Goal: Communication & Community: Ask a question

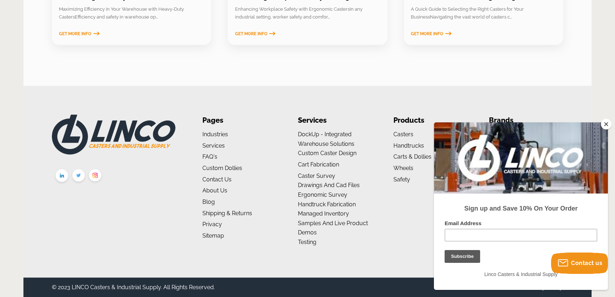
click at [202, 176] on link "Contact Us" at bounding box center [216, 179] width 29 height 7
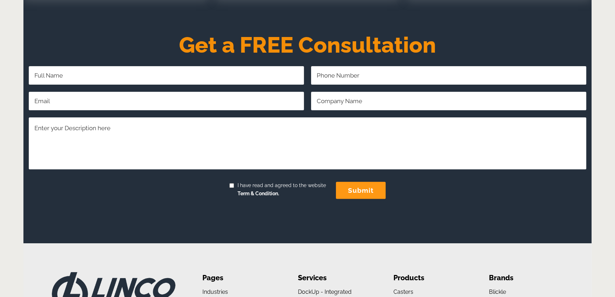
click at [205, 158] on textarea "Comments/Questions Required" at bounding box center [308, 143] width 558 height 52
paste textarea "First impressions only happen once, and a dirty space is sure to send the wrong…"
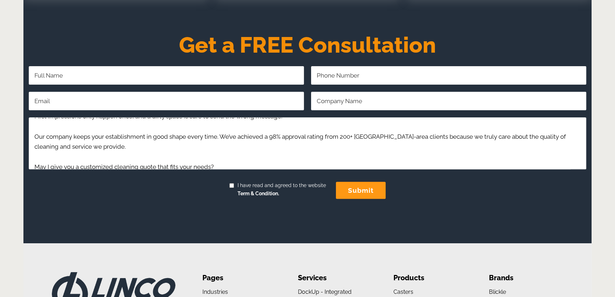
type textarea "First impressions only happen once, and a dirty space is sure to send the wrong…"
click at [139, 102] on input "Email Address Required" at bounding box center [166, 101] width 275 height 18
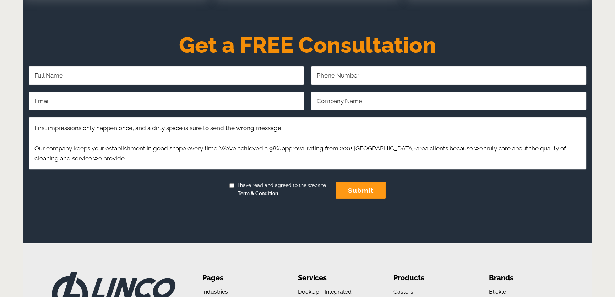
type input "grace@velvetcleanco.com"
type input "Grace Duncan"
type input "6198241280"
type input "Velvet Clean Co"
click at [191, 165] on textarea "First impressions only happen once, and a dirty space is sure to send the wrong…" at bounding box center [308, 143] width 558 height 52
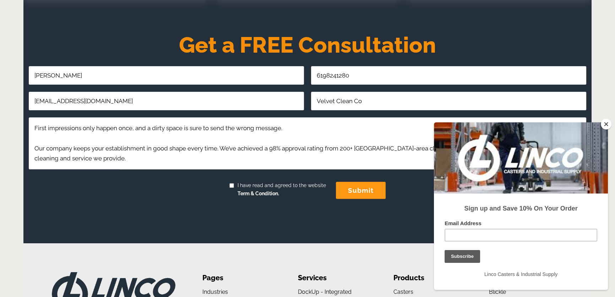
drag, startPoint x: 227, startPoint y: 175, endPoint x: 230, endPoint y: 177, distance: 3.7
click at [228, 176] on div at bounding box center [305, 190] width 552 height 28
click at [238, 185] on span "I have read and agreed to the website Term & Condition." at bounding box center [280, 189] width 92 height 17
click at [234, 185] on input "I have read and agreed to the website Term & Condition." at bounding box center [231, 185] width 5 height 5
checkbox input "true"
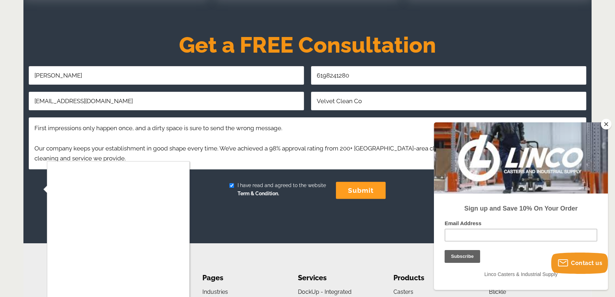
scroll to position [413, 0]
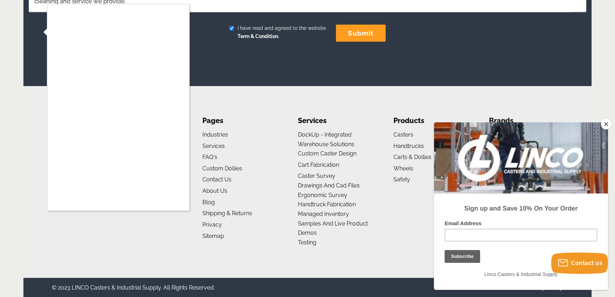
click at [226, 238] on div at bounding box center [307, 148] width 615 height 297
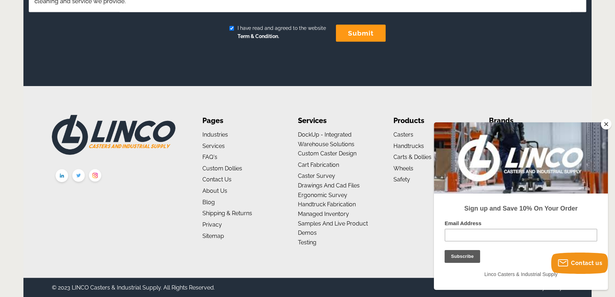
click at [207, 175] on li "Contact Us" at bounding box center [239, 180] width 74 height 10
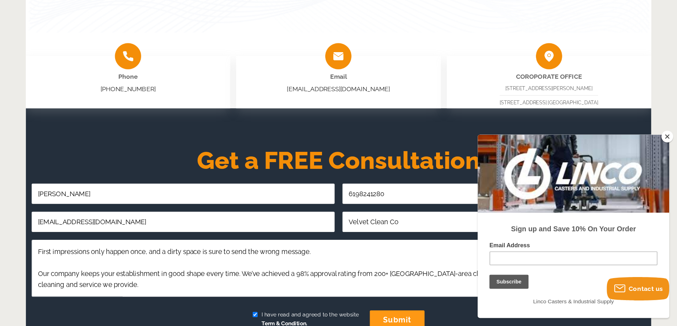
scroll to position [155, 0]
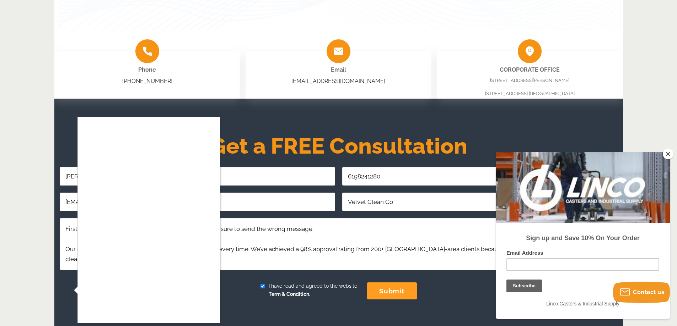
click at [391, 295] on div at bounding box center [338, 163] width 677 height 326
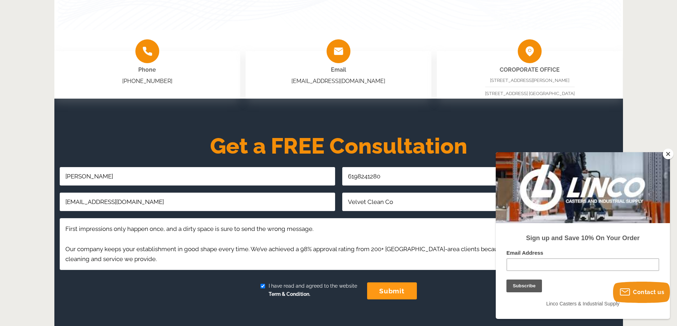
click at [391, 290] on input "submit" at bounding box center [392, 291] width 50 height 17
drag, startPoint x: 391, startPoint y: 290, endPoint x: 347, endPoint y: 290, distance: 44.4
click at [390, 290] on input "submit" at bounding box center [392, 291] width 50 height 17
